Goal: Find specific page/section: Find specific page/section

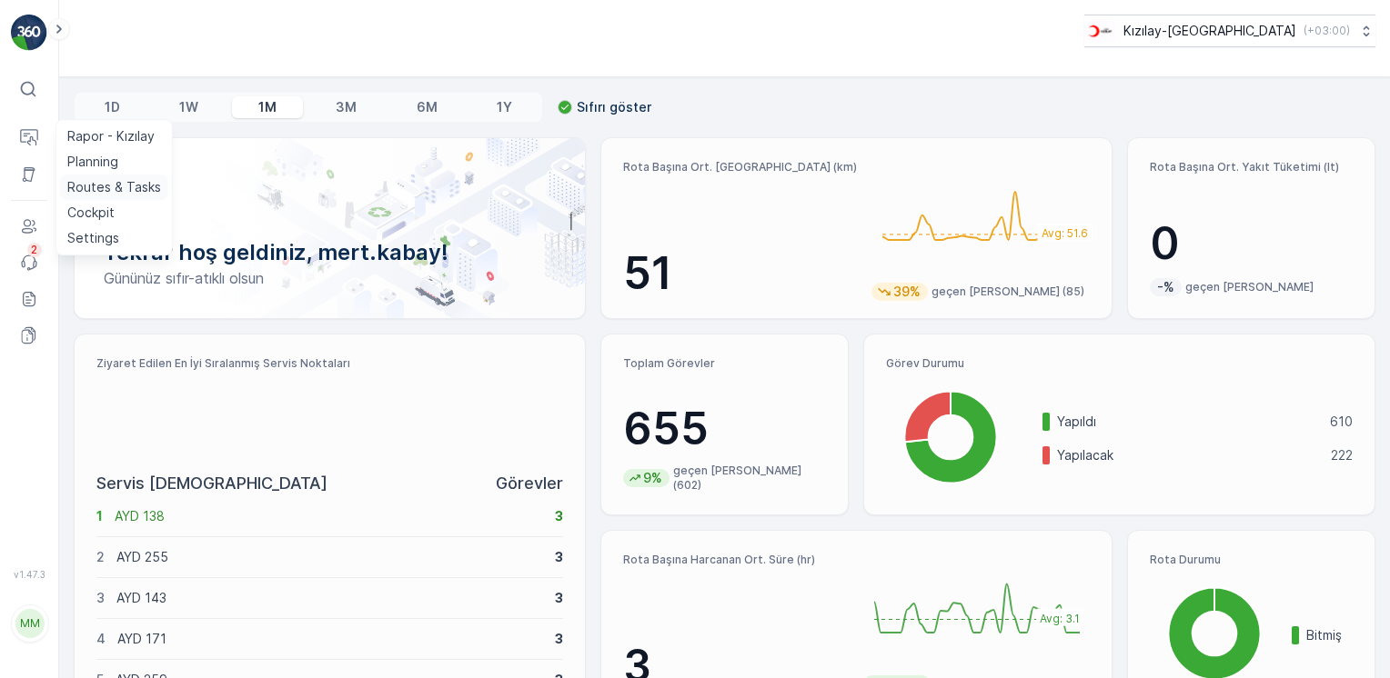
click at [127, 191] on p "Routes & Tasks" at bounding box center [114, 187] width 94 height 18
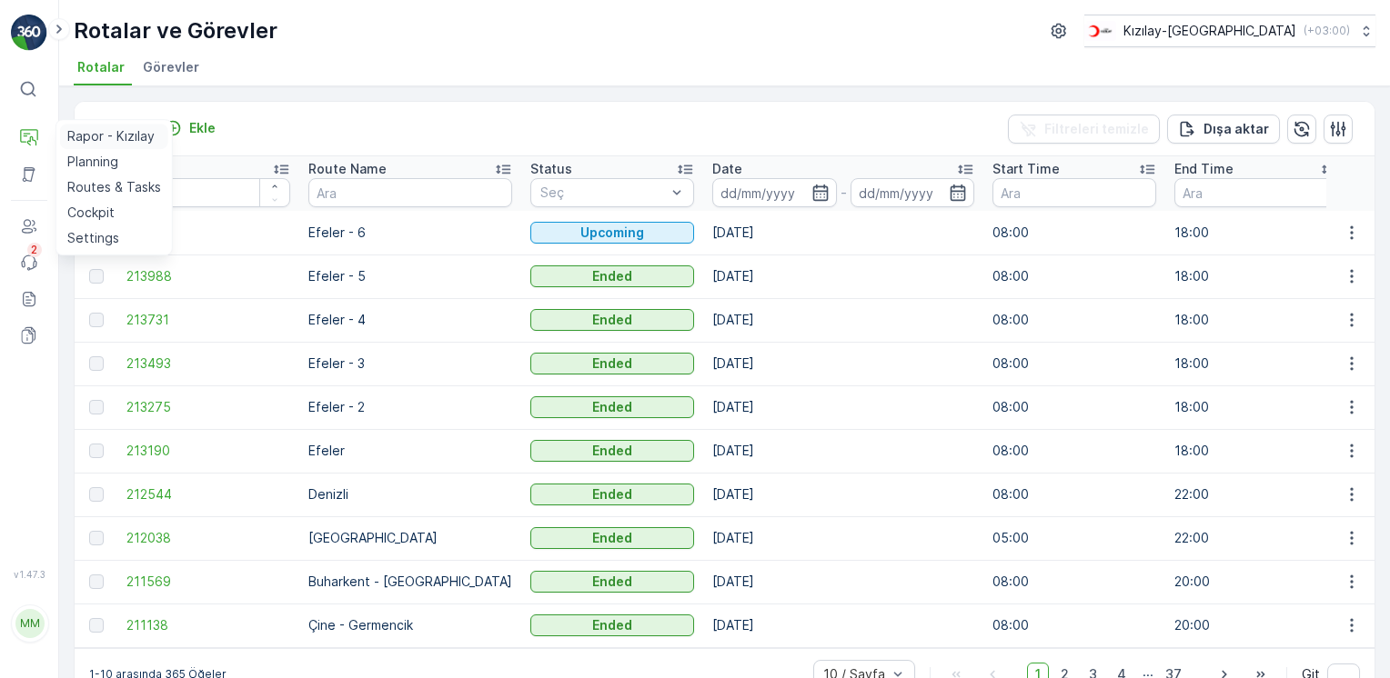
click at [91, 139] on p "Rapor - Kızılay" at bounding box center [110, 136] width 87 height 18
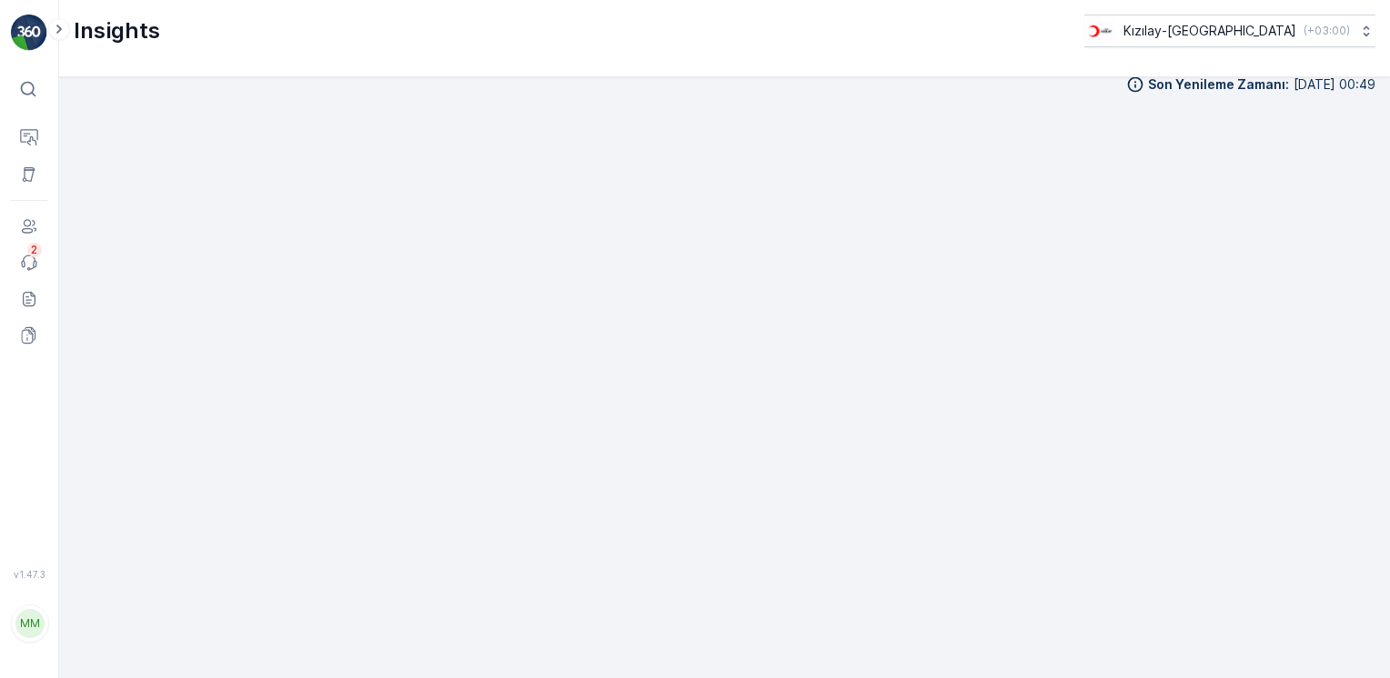
scroll to position [19, 0]
